Goal: Check status: Check status

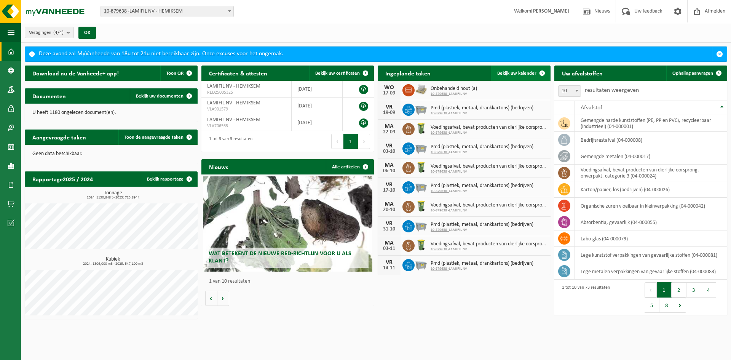
click at [537, 75] on span at bounding box center [541, 72] width 15 height 15
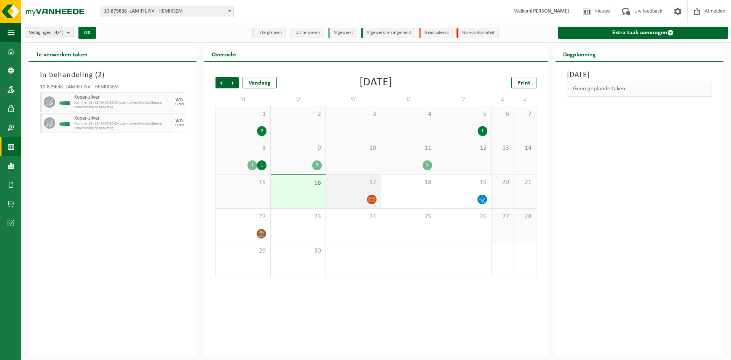
click at [349, 197] on div at bounding box center [353, 199] width 47 height 10
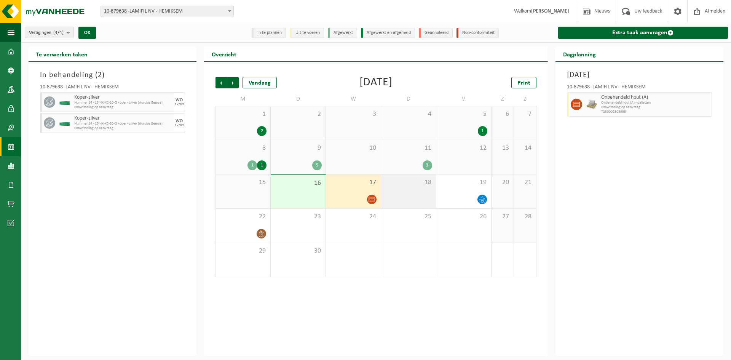
click at [408, 198] on div "18" at bounding box center [408, 191] width 55 height 34
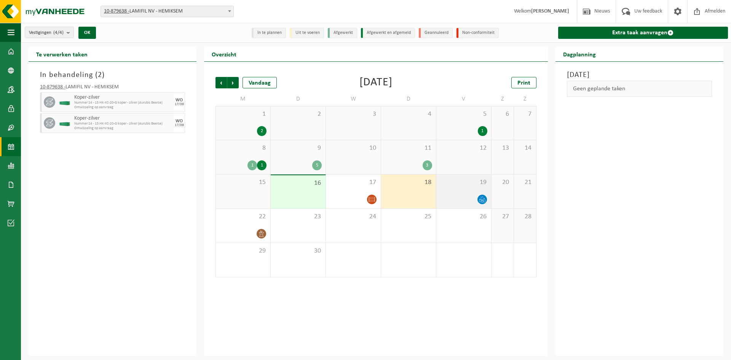
click at [449, 191] on div "19" at bounding box center [463, 191] width 55 height 34
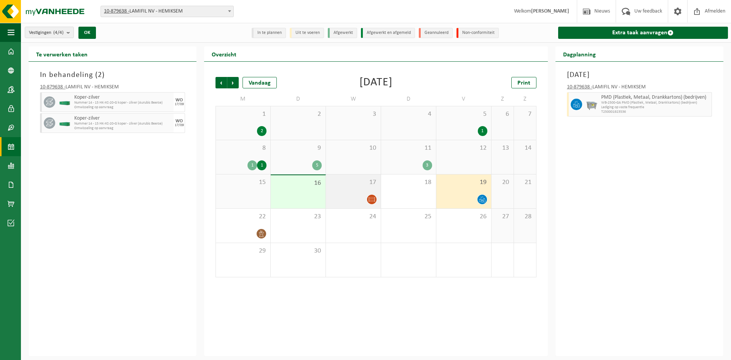
click at [368, 201] on icon at bounding box center [371, 199] width 6 height 6
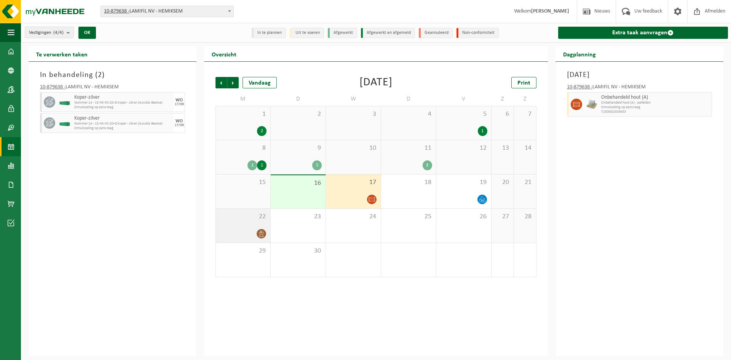
click at [242, 232] on div at bounding box center [243, 233] width 47 height 10
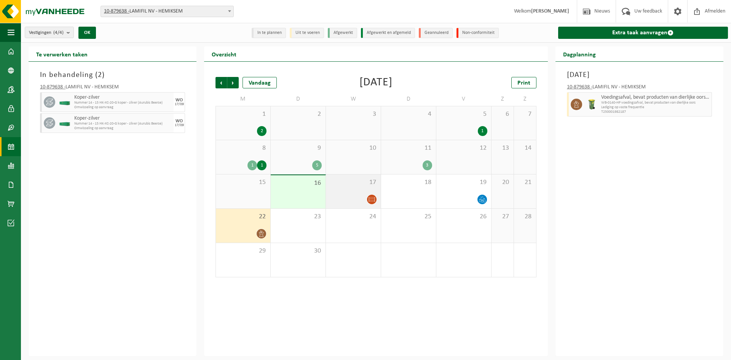
click at [341, 194] on div at bounding box center [353, 199] width 47 height 10
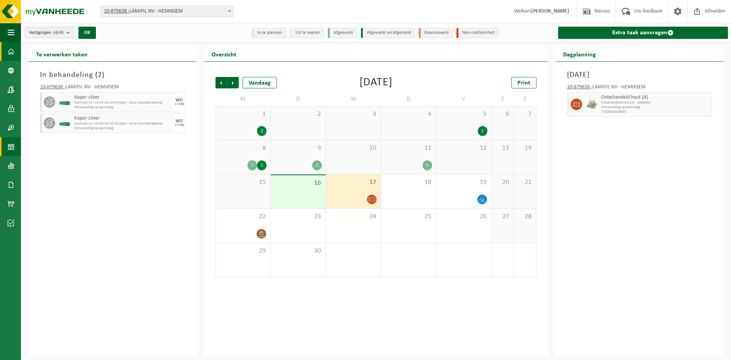
click at [13, 48] on span at bounding box center [11, 51] width 7 height 19
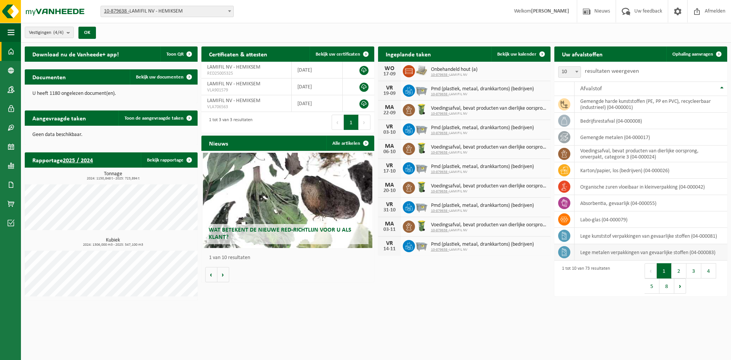
drag, startPoint x: 466, startPoint y: 297, endPoint x: 726, endPoint y: 244, distance: 264.5
click at [466, 297] on div "Download nu de Vanheede+ app! Toon QR Certificaten & attesten Bekijk uw certifi…" at bounding box center [376, 173] width 706 height 261
click at [501, 274] on div "Download nu de Vanheede+ app! Toon QR Certificaten & attesten Bekijk uw certifi…" at bounding box center [376, 173] width 706 height 261
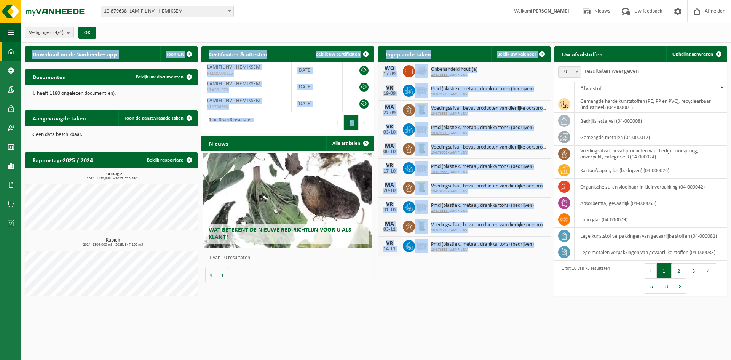
drag, startPoint x: 534, startPoint y: 283, endPoint x: 529, endPoint y: 250, distance: 33.9
click at [529, 250] on div "Download nu de Vanheede+ app! Toon QR Certificaten & attesten Bekijk uw certifi…" at bounding box center [376, 173] width 706 height 261
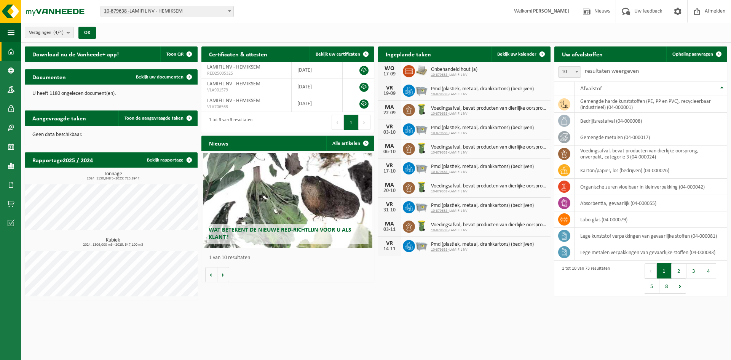
click at [509, 272] on div "Download nu de Vanheede+ app! Toon QR Certificaten & attesten Bekijk uw certifi…" at bounding box center [376, 173] width 706 height 261
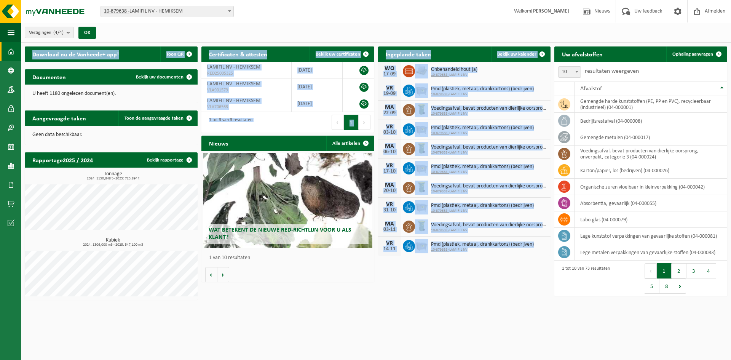
drag, startPoint x: 532, startPoint y: 272, endPoint x: 526, endPoint y: 251, distance: 22.3
click at [526, 251] on div "Download nu de Vanheede+ app! Toon QR Certificaten & attesten Bekijk uw certifi…" at bounding box center [376, 173] width 706 height 261
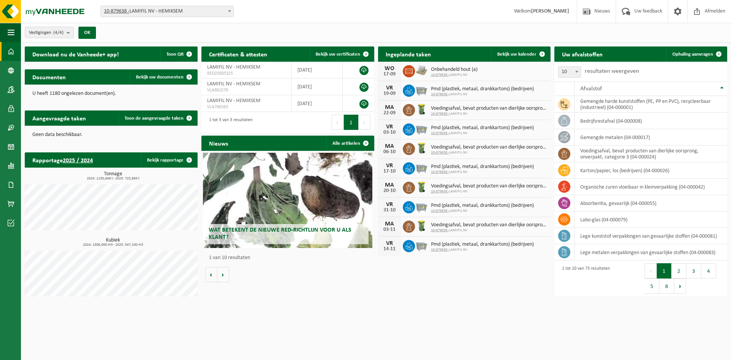
click at [518, 272] on div "Download nu de Vanheede+ app! Toon QR Certificaten & attesten Bekijk uw certifi…" at bounding box center [376, 173] width 706 height 261
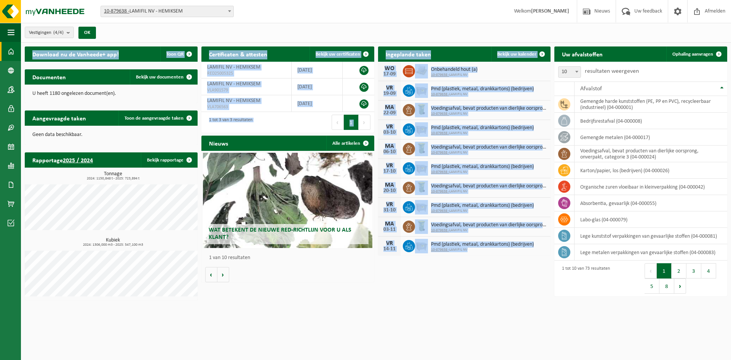
drag, startPoint x: 516, startPoint y: 266, endPoint x: 496, endPoint y: 257, distance: 22.0
click at [496, 257] on div "Download nu de Vanheede+ app! Toon QR Certificaten & attesten Bekijk uw certifi…" at bounding box center [376, 173] width 706 height 261
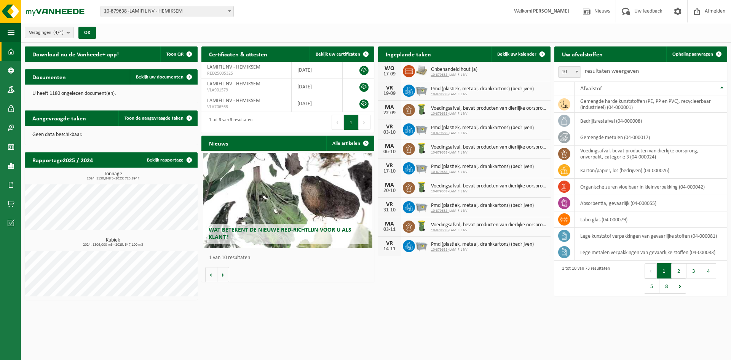
click at [495, 265] on div "Download nu de Vanheede+ app! Toon QR Certificaten & attesten Bekijk uw certifi…" at bounding box center [376, 173] width 706 height 261
click at [606, 305] on html "Vestiging: 10-879638 - LAMIFIL NV - HEMIKSEM 10-907268 - LAMIFIL - DRAAD/KABEL …" at bounding box center [365, 180] width 731 height 360
click at [537, 50] on span at bounding box center [541, 53] width 15 height 15
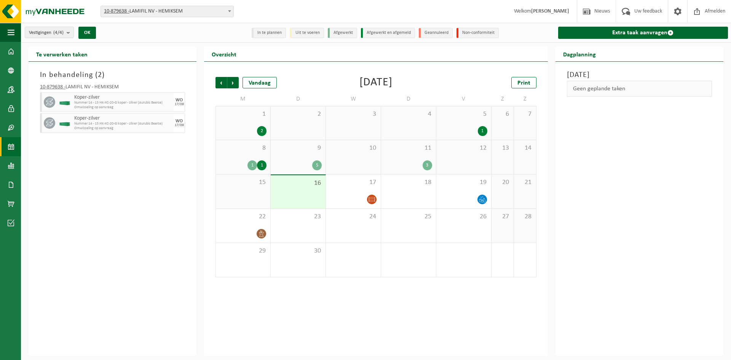
click at [134, 163] on div "In behandeling ( 2 ) 10-879638 - LAMIFIL NV - HEMIKSEM Koper-zilver Nummer 14 -…" at bounding box center [113, 209] width 168 height 294
